Goal: Learn about a topic

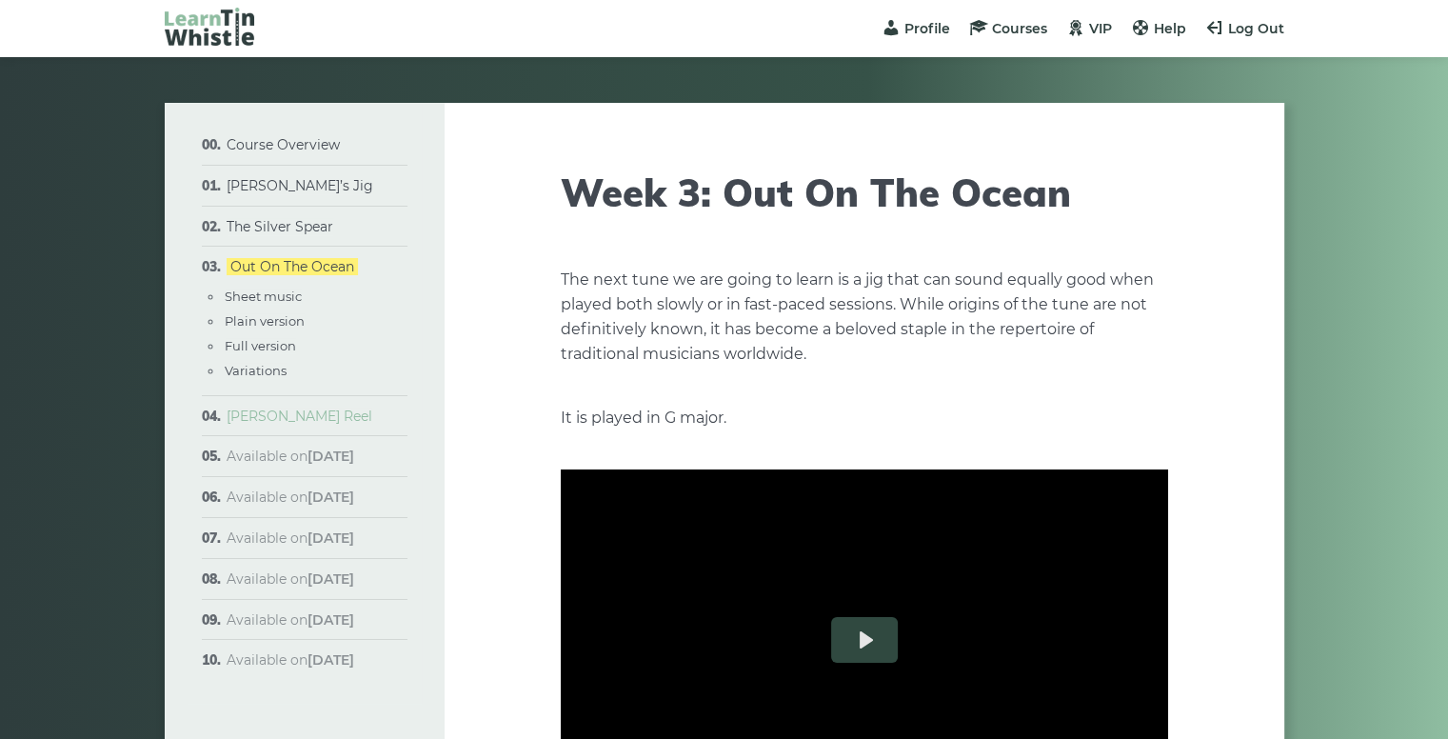
click at [248, 416] on link "[PERSON_NAME] Reel" at bounding box center [300, 415] width 146 height 17
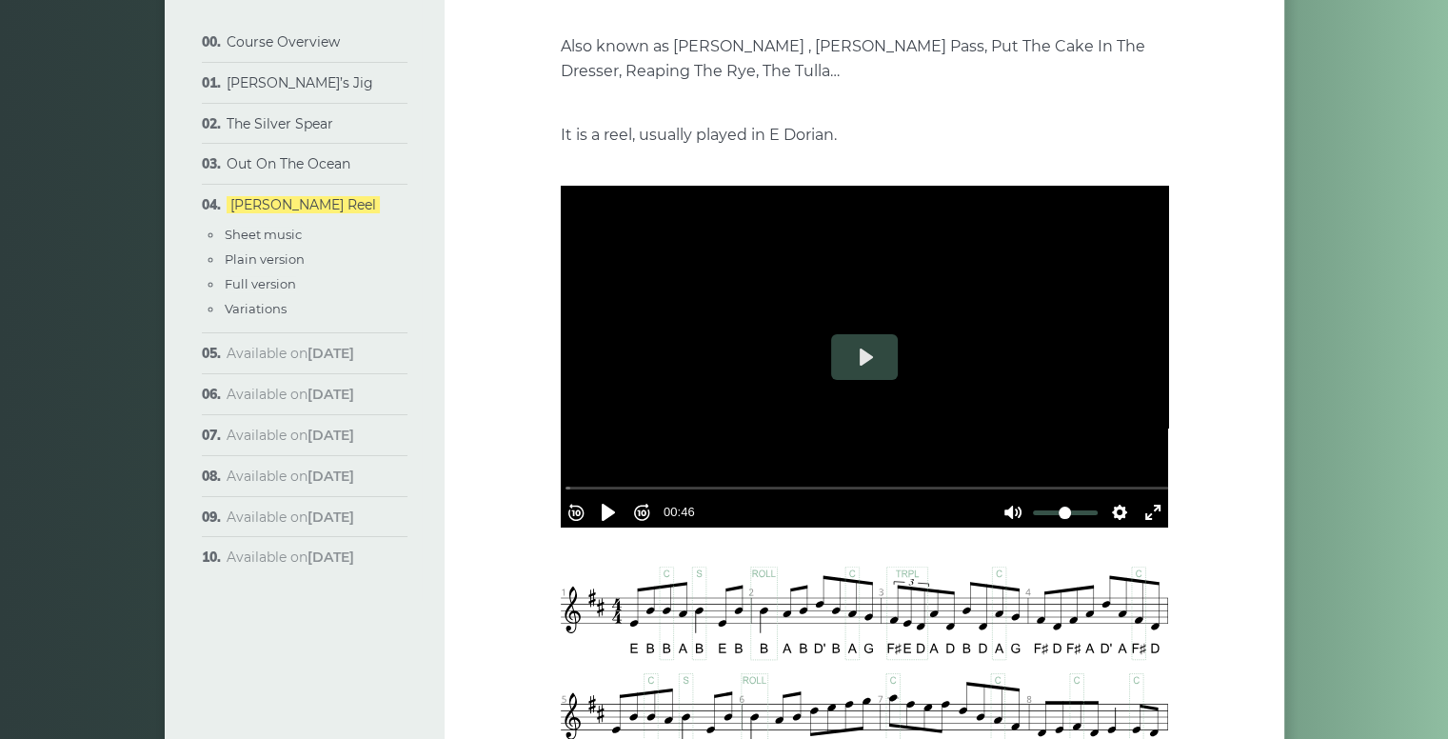
scroll to position [376, 0]
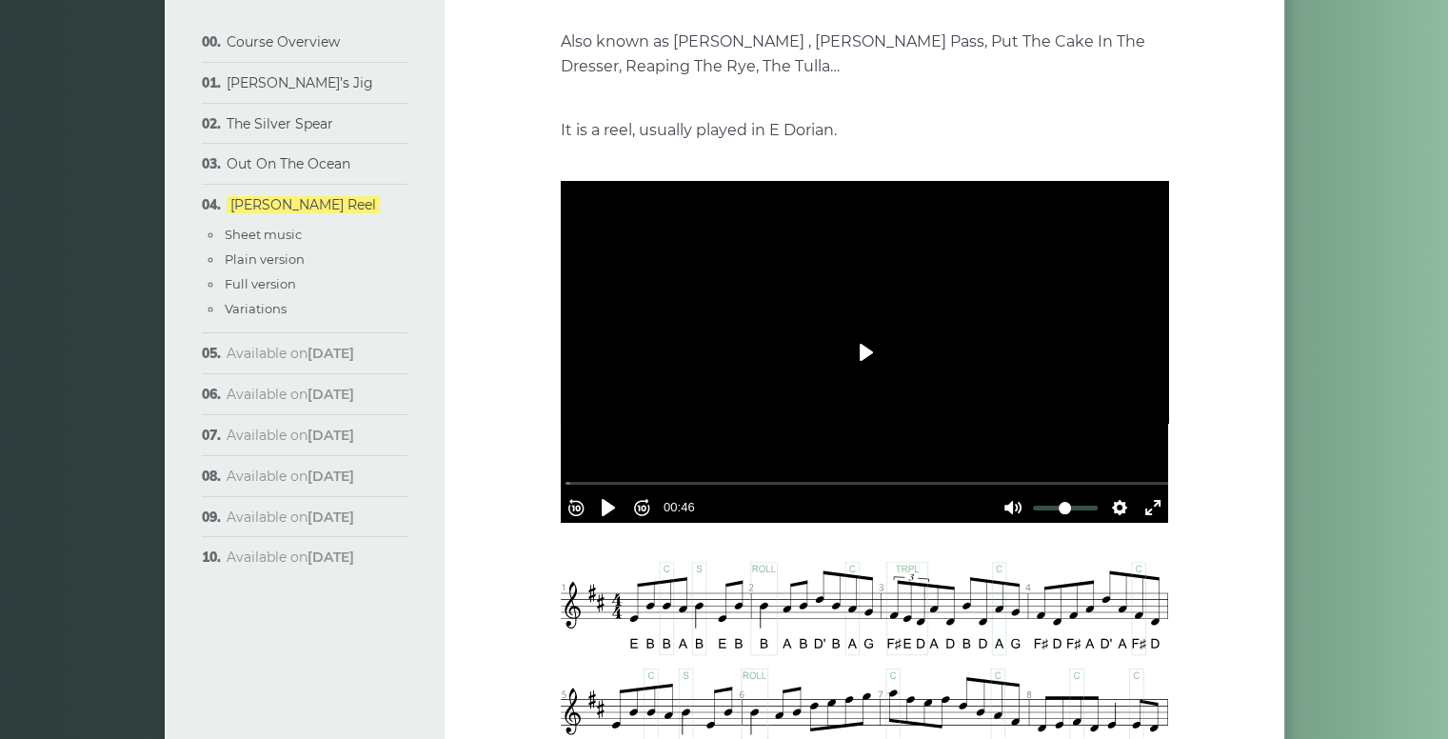
click at [863, 347] on button "Play" at bounding box center [864, 352] width 67 height 46
type input "***"
